Goal: Transaction & Acquisition: Purchase product/service

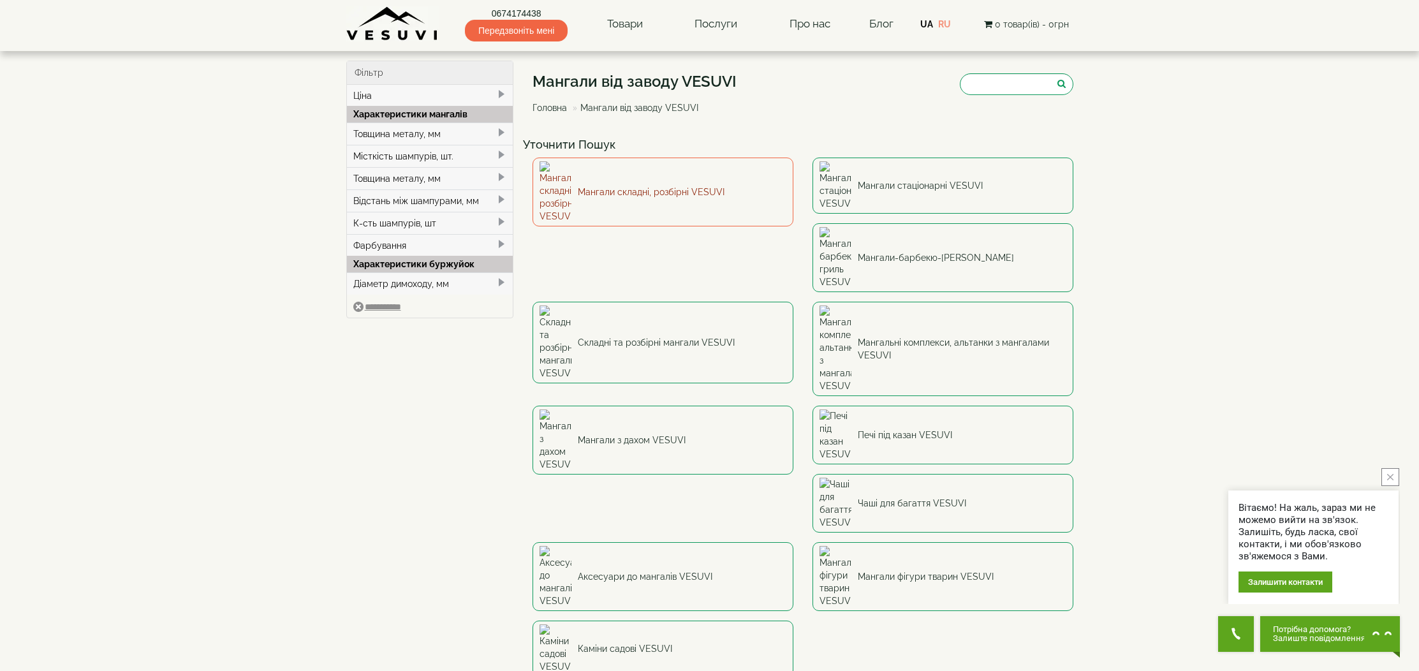
click at [654, 177] on link "Мангали складні, розбірні VESUVI" at bounding box center [663, 192] width 261 height 69
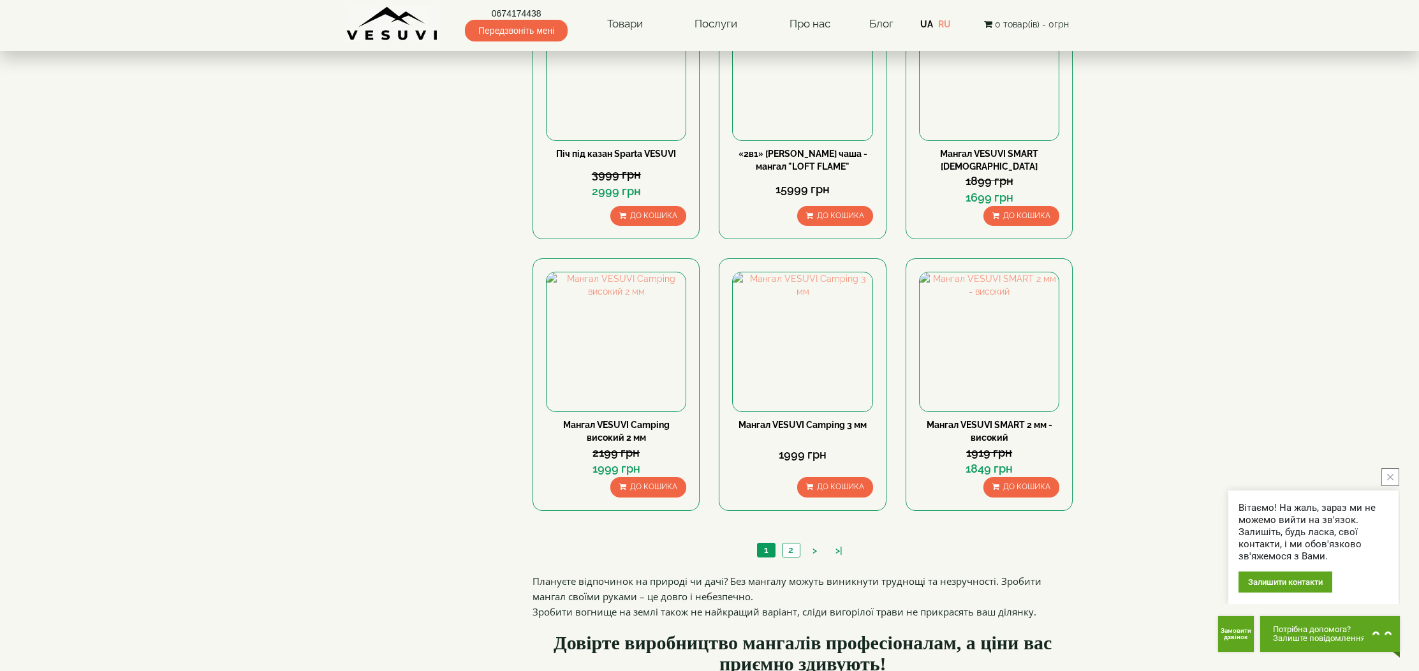
scroll to position [1124, 0]
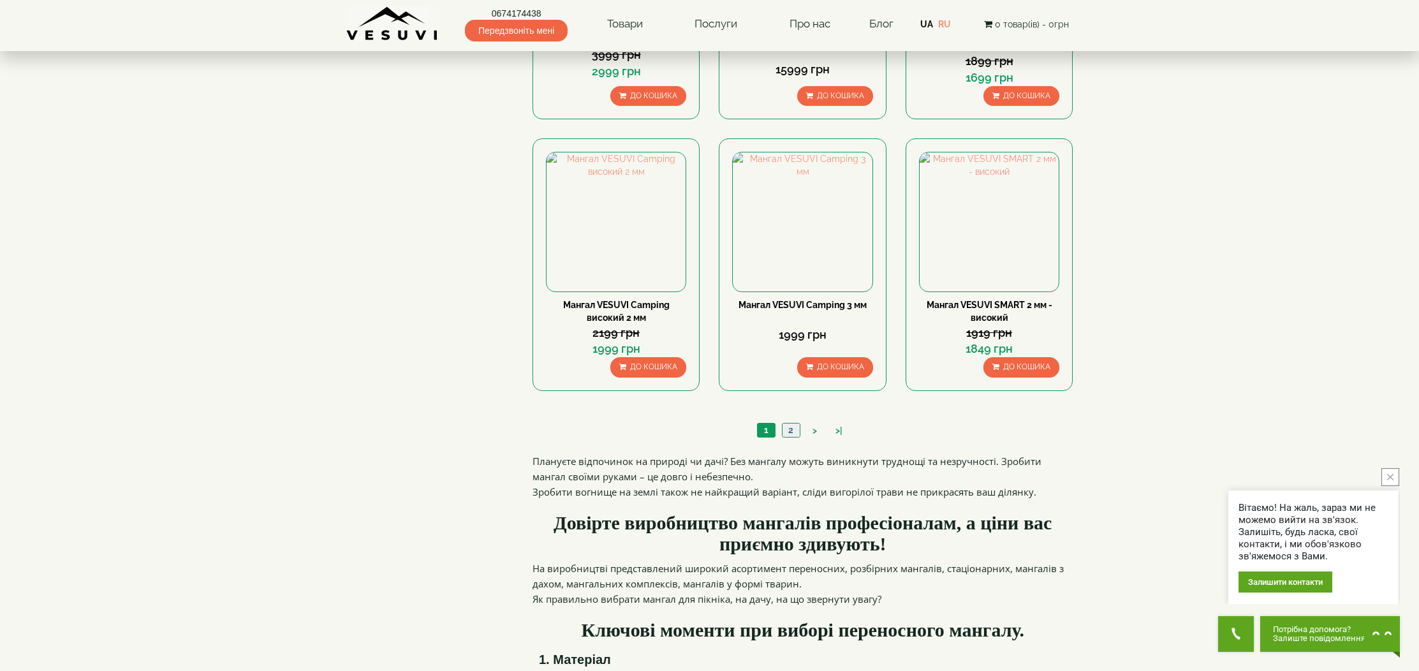
click at [792, 429] on link "2" at bounding box center [791, 430] width 18 height 13
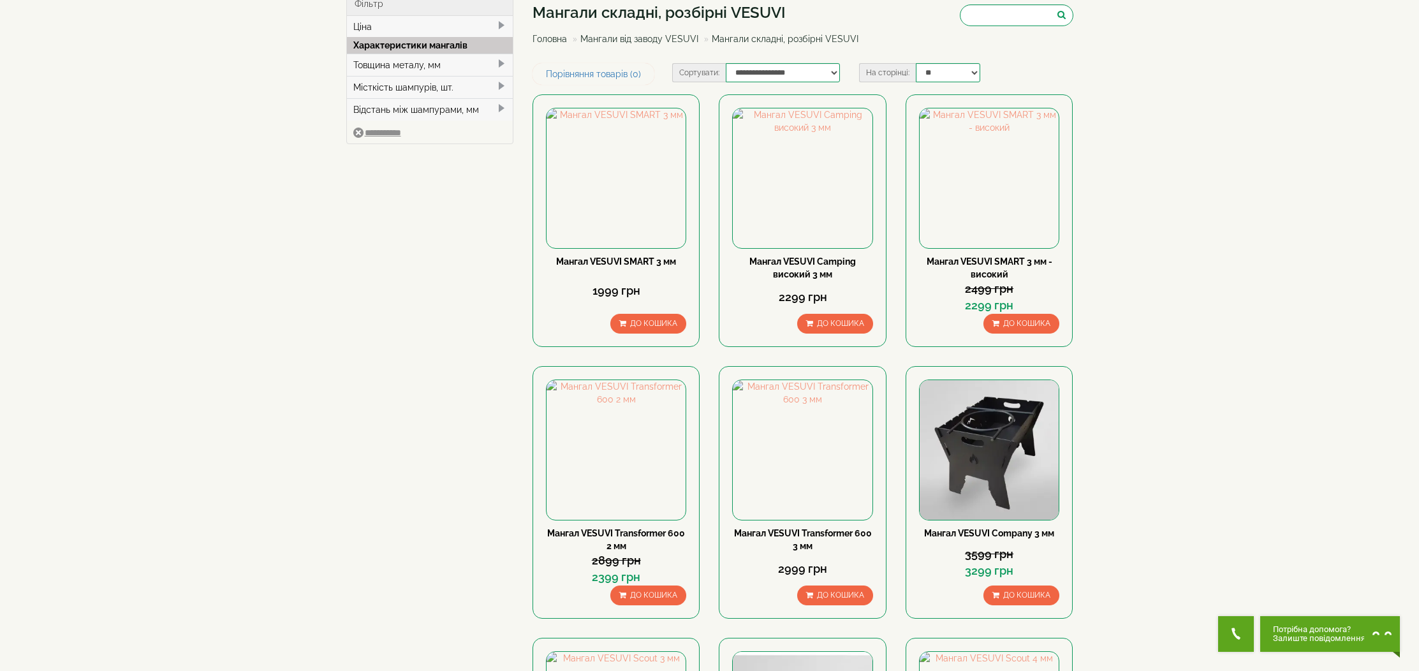
scroll to position [80, 0]
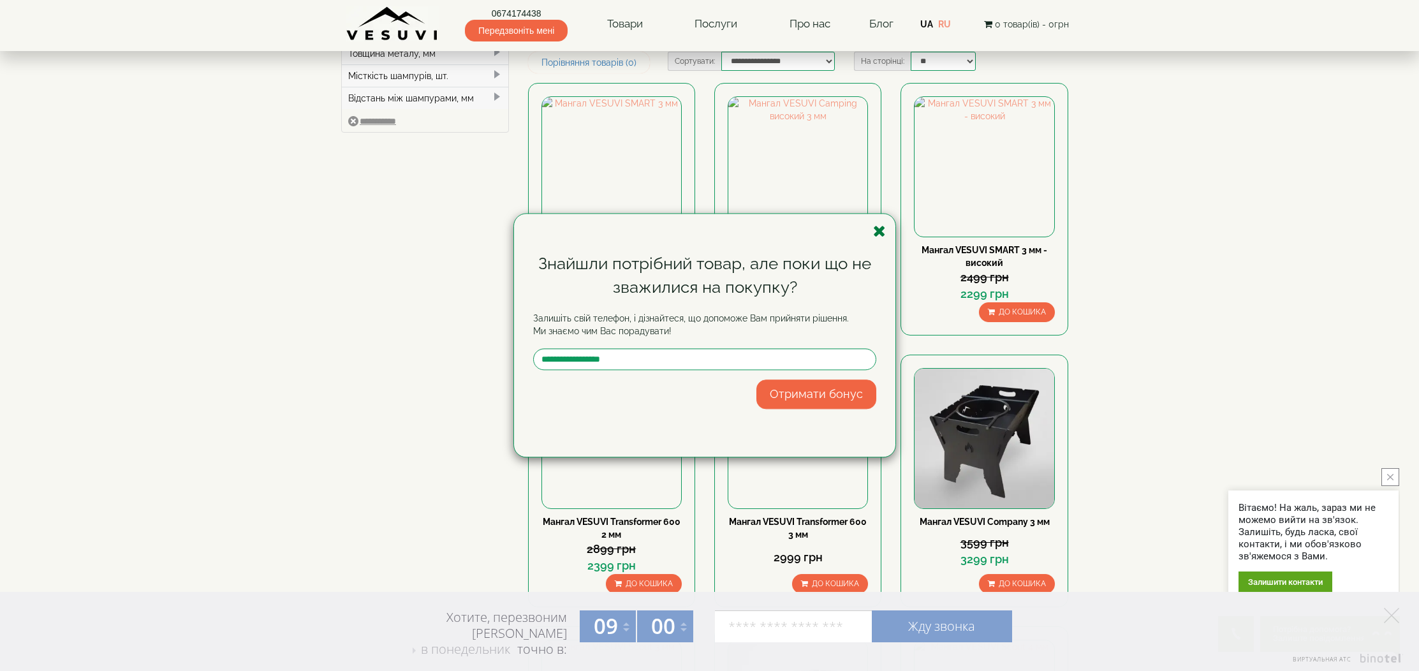
click at [878, 232] on icon "button" at bounding box center [879, 231] width 13 height 16
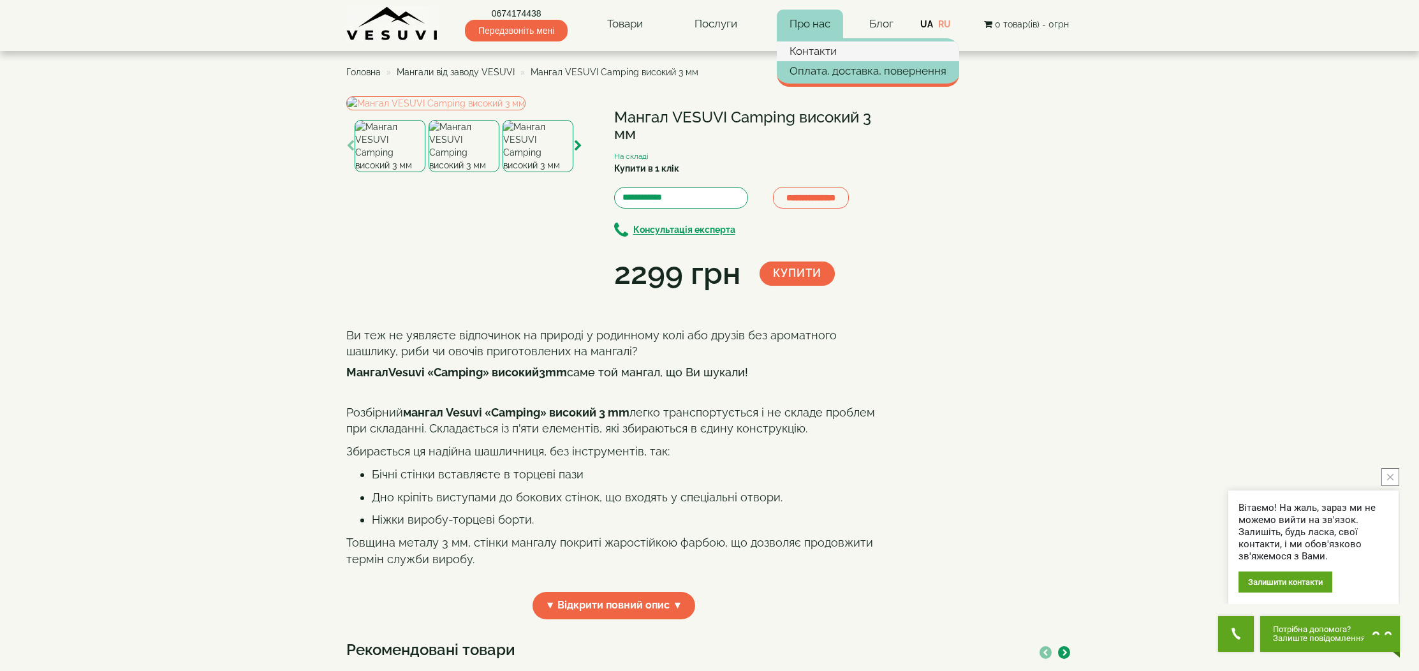
click at [811, 51] on link "Контакти" at bounding box center [868, 50] width 182 height 19
